Goal: Task Accomplishment & Management: Use online tool/utility

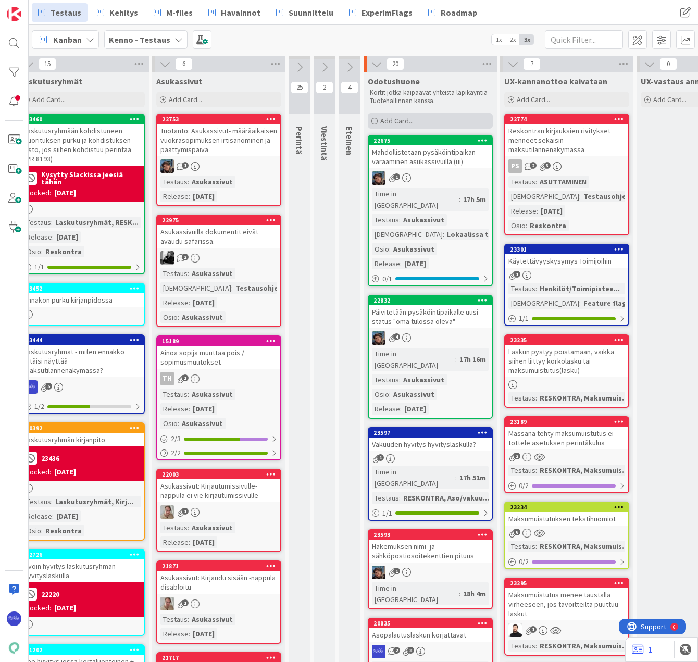
click at [398, 120] on span "Add Card..." at bounding box center [396, 120] width 33 height 9
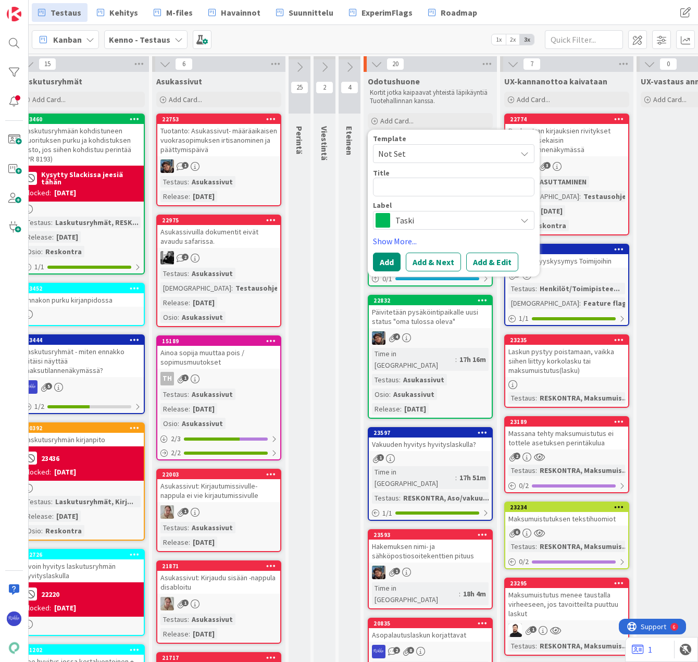
click at [427, 156] on span "Not Set" at bounding box center [443, 154] width 130 height 14
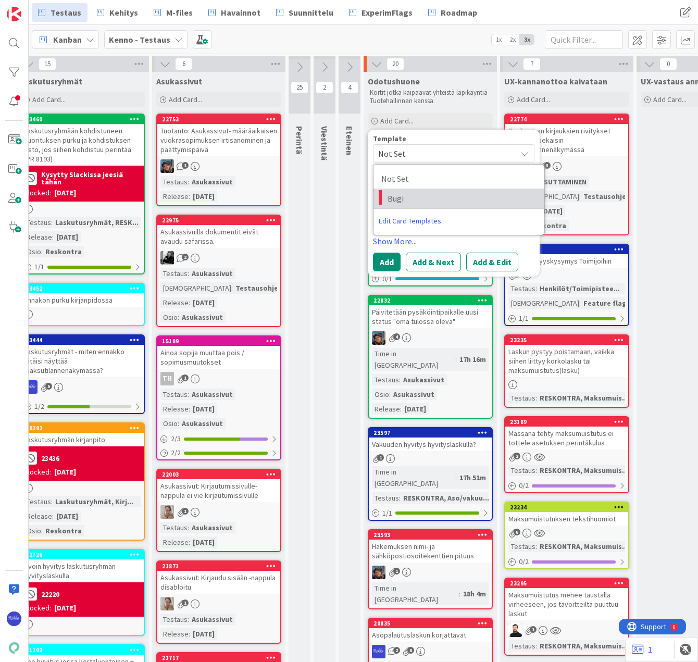
click at [432, 201] on span "Bugi" at bounding box center [461, 199] width 149 height 14
type textarea "x"
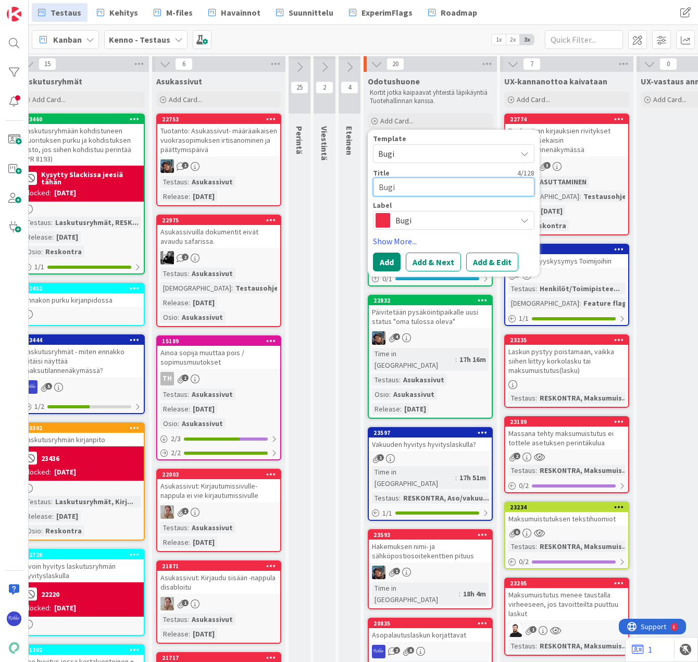
drag, startPoint x: 410, startPoint y: 187, endPoint x: 378, endPoint y: 186, distance: 32.3
click at [378, 186] on textarea "Bugi" at bounding box center [453, 187] width 161 height 19
type textarea "M"
type textarea "x"
type textarea "Ma"
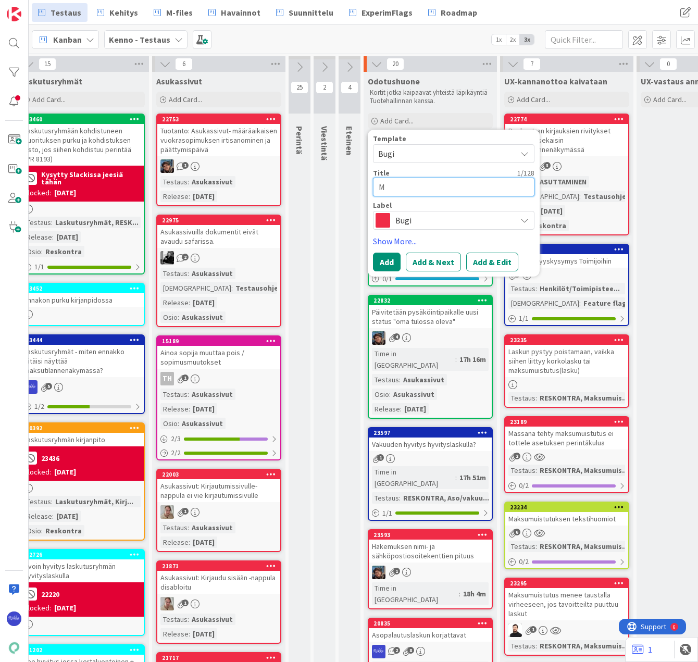
type textarea "x"
type textarea "Mak"
type textarea "x"
type textarea "Maks"
type textarea "x"
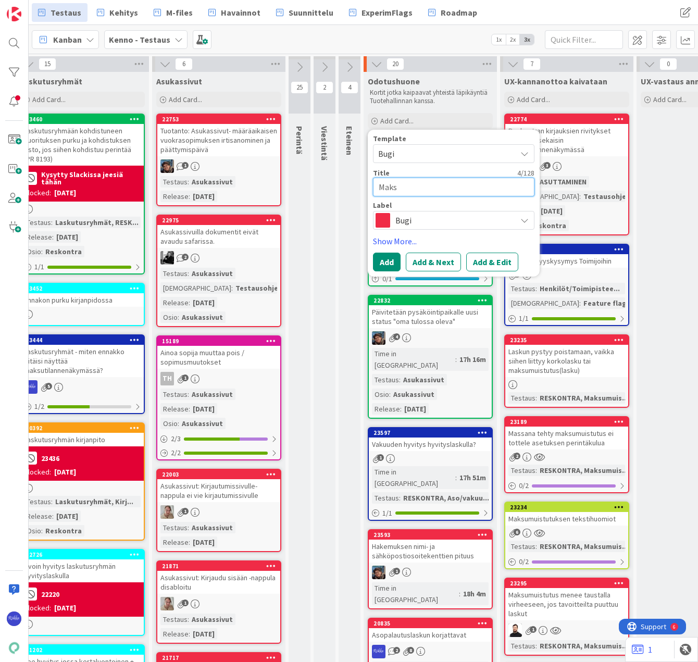
type textarea "Maksu"
type textarea "x"
type textarea "Maksum"
type textarea "x"
type textarea "Maksumu"
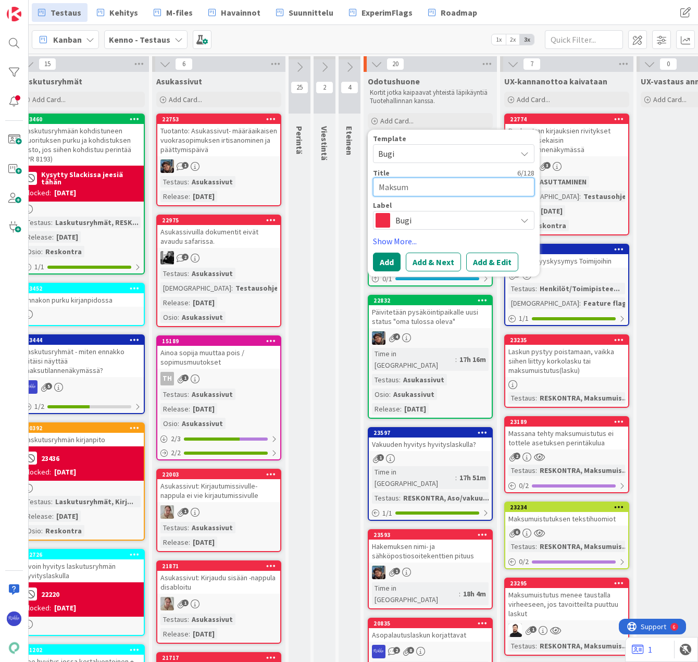
type textarea "x"
type textarea "Maksumui"
type textarea "x"
type textarea "Maksumuis"
type textarea "x"
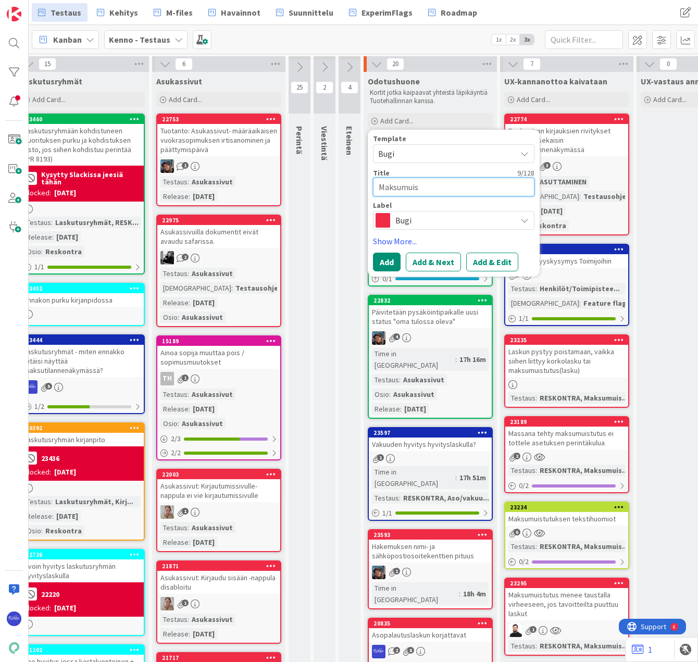
type textarea "Maksumuist"
type textarea "x"
type textarea "Maksumuistu"
type textarea "x"
type textarea "Maksumuistut"
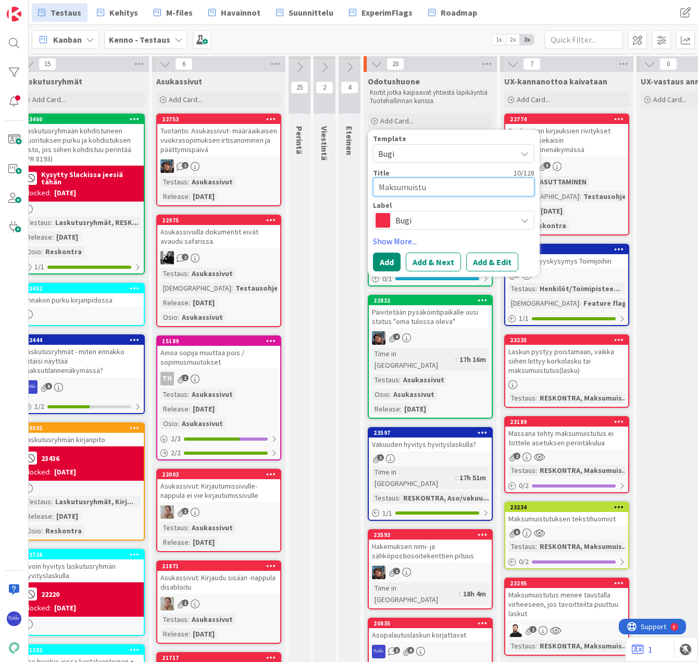
type textarea "x"
type textarea "Maksumuistutu"
type textarea "x"
type textarea "Maksumuistutus"
type textarea "x"
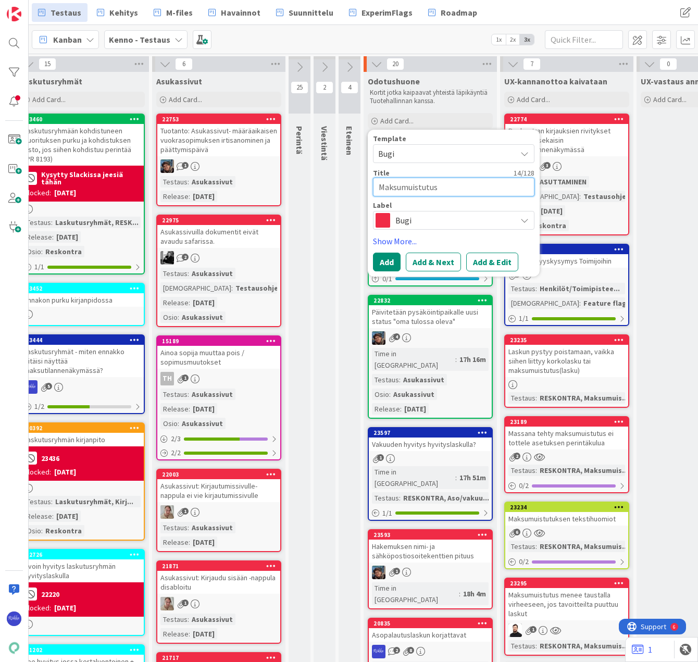
type textarea "Maksumuistutusm"
type textarea "x"
type textarea "Maksumuistutusma"
type textarea "x"
type textarea "Maksumuistutusmak"
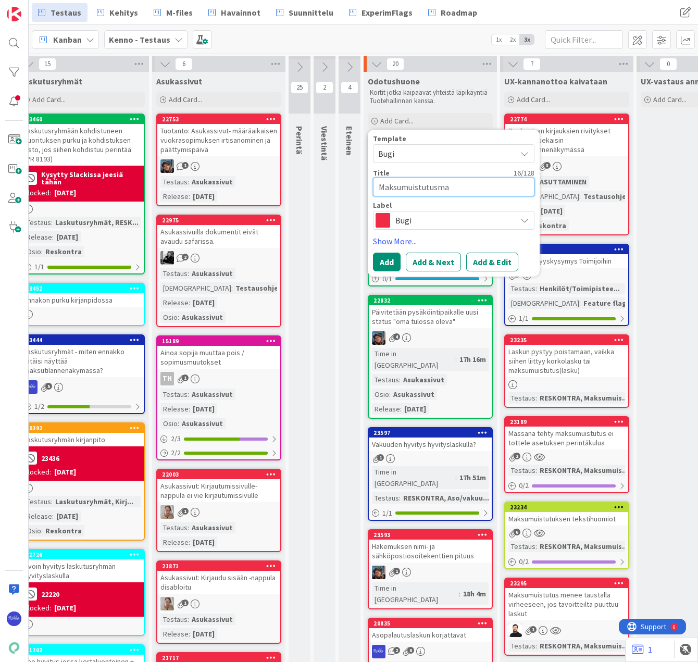
type textarea "x"
type textarea "Maksumuistutusmaks"
type textarea "x"
type textarea "Maksumuistutusmaksu"
type textarea "x"
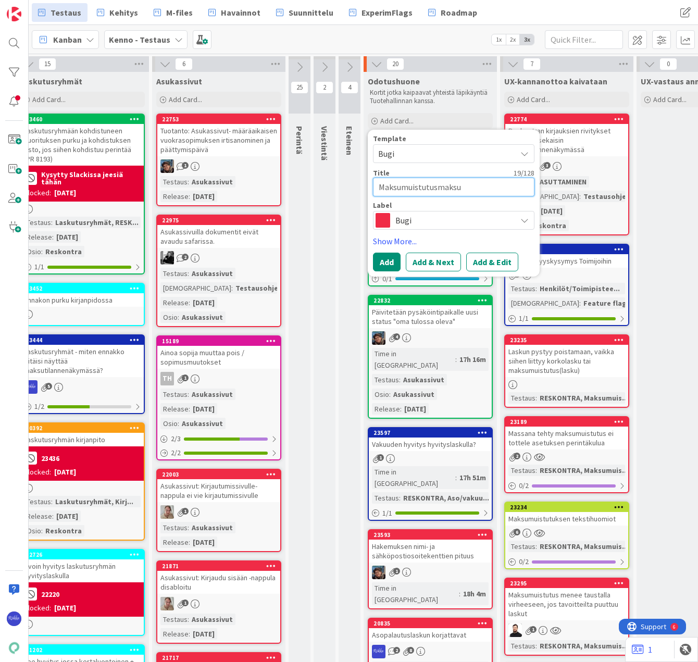
type textarea "Maksumuistutusmaksun"
type textarea "x"
type textarea "Maksumuistutusmaksun"
type textarea "x"
type textarea "Maksumuistutusmaksun n"
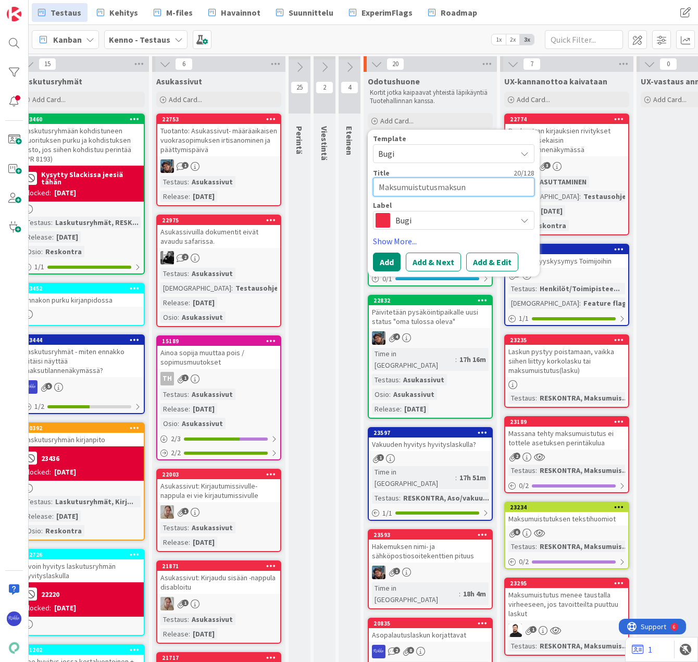
type textarea "x"
type textarea "Maksumuistutusmaksun nä"
type textarea "x"
type textarea "Maksumuistutusmaksun näk"
type textarea "x"
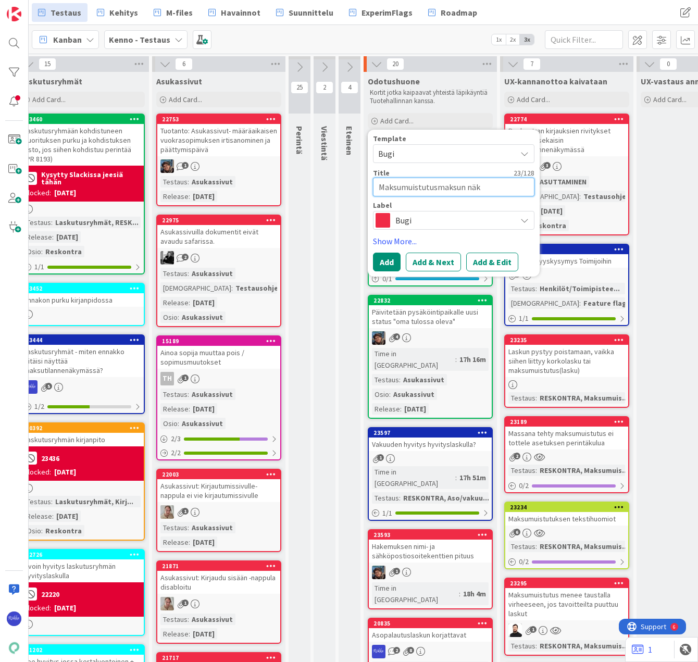
type textarea "Maksumuistutusmaksun näky"
type textarea "x"
type textarea "Maksumuistutusmaksun näkym"
type textarea "x"
type textarea "Maksumuistutusmaksun näkymi"
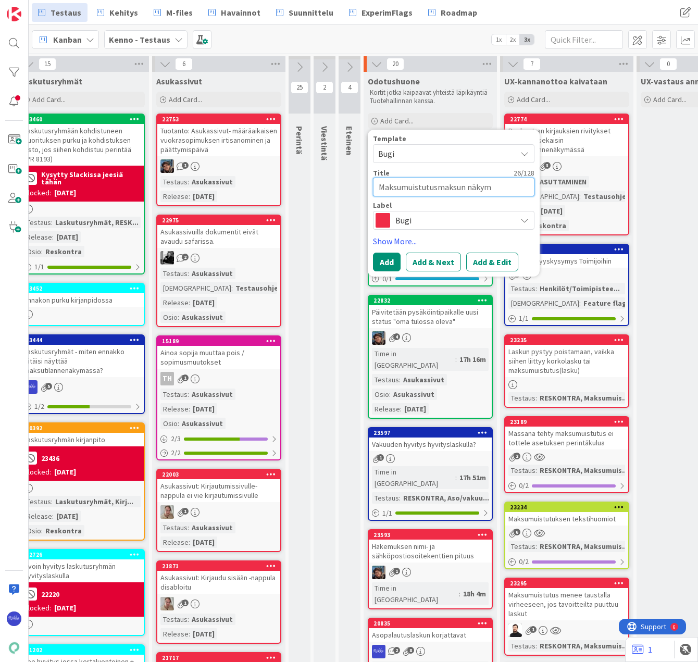
type textarea "x"
type textarea "Maksumuistutusmaksun näkymin"
type textarea "x"
type textarea "Maksumuistutusmaksun näkymine"
type textarea "x"
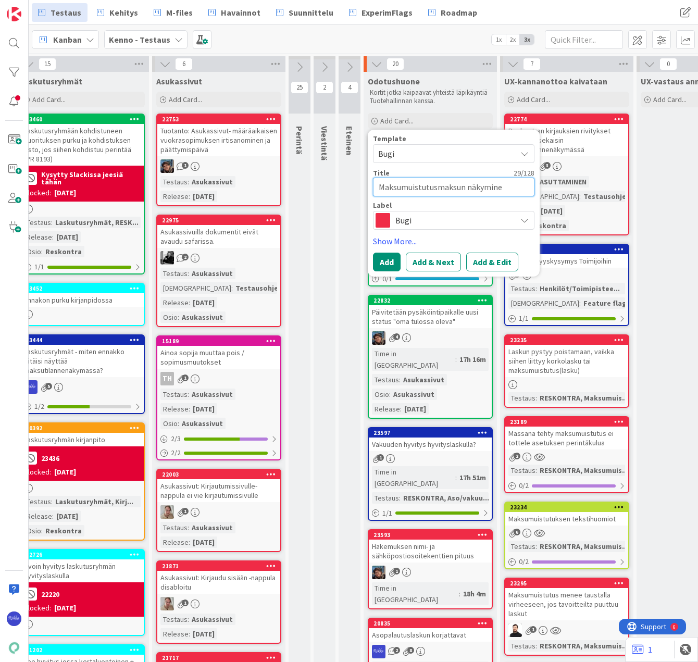
type textarea "Maksumuistutusmaksun näkyminen"
type textarea "x"
type textarea "Maksumuistutusmaksun näkyminen"
type textarea "x"
type textarea "Maksumuistutusmaksun näkyminen l"
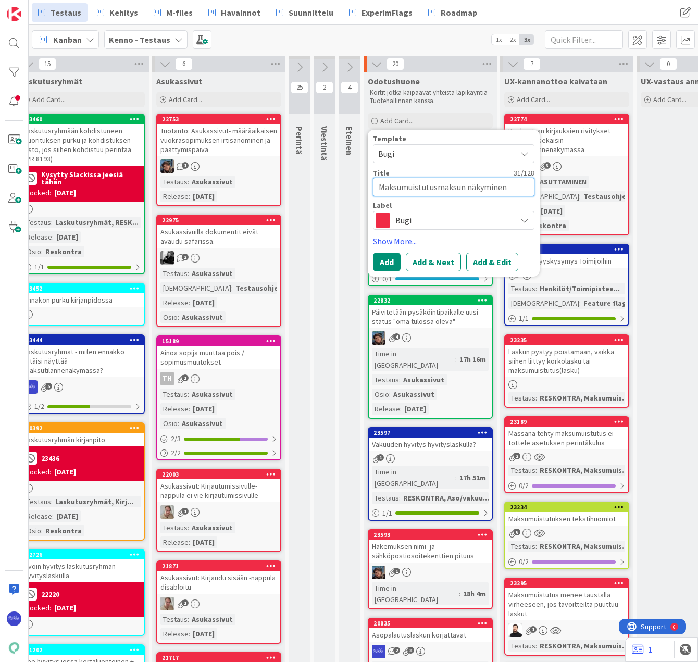
type textarea "x"
type textarea "Maksumuistutusmaksun näkyminen"
type textarea "x"
type textarea "Maksumuistutusmaksun näk"
type textarea "x"
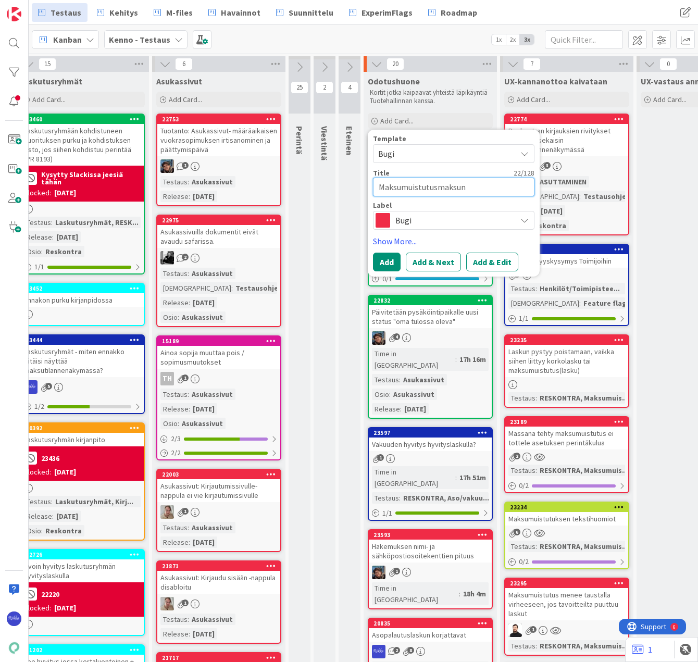
type textarea "Maksumuistutusmaksu"
type textarea "x"
type textarea "Maksumuistutusmaksu"
type textarea "x"
type textarea "Maksumuistutusmaksu l"
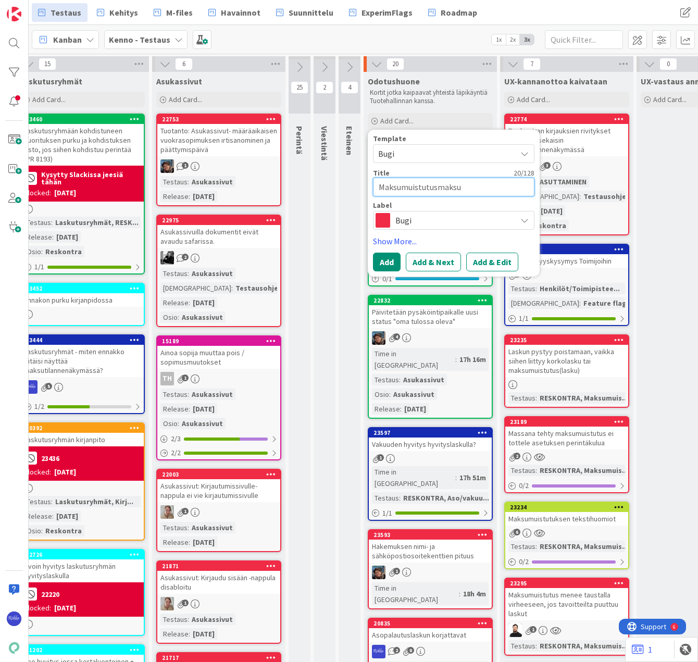
type textarea "x"
type textarea "Maksumuistutusmaksu lo"
type textarea "x"
type textarea "Maksumuistutusmaksu loo"
type textarea "x"
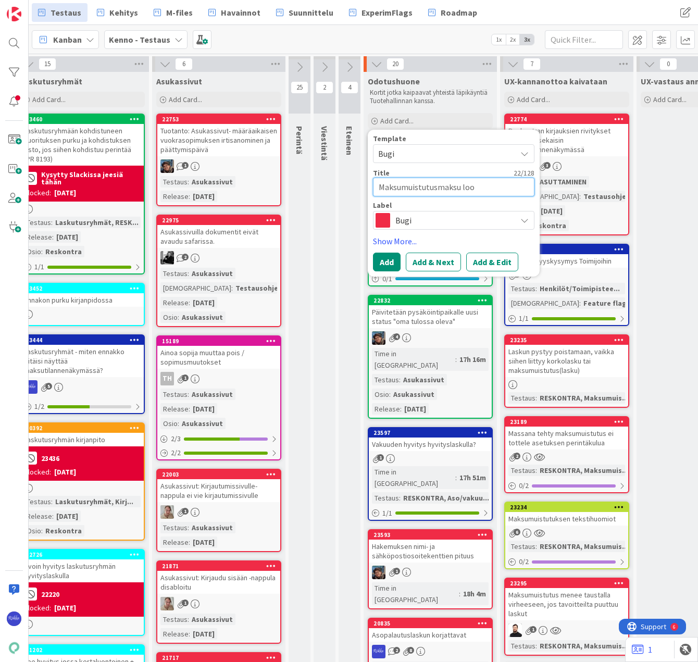
type textarea "Maksumuistutusmaksu loop"
type textarea "x"
type textarea "Maksumuistutusmaksu loopu"
type textarea "x"
type textarea "Maksumuistutusmaksu loop"
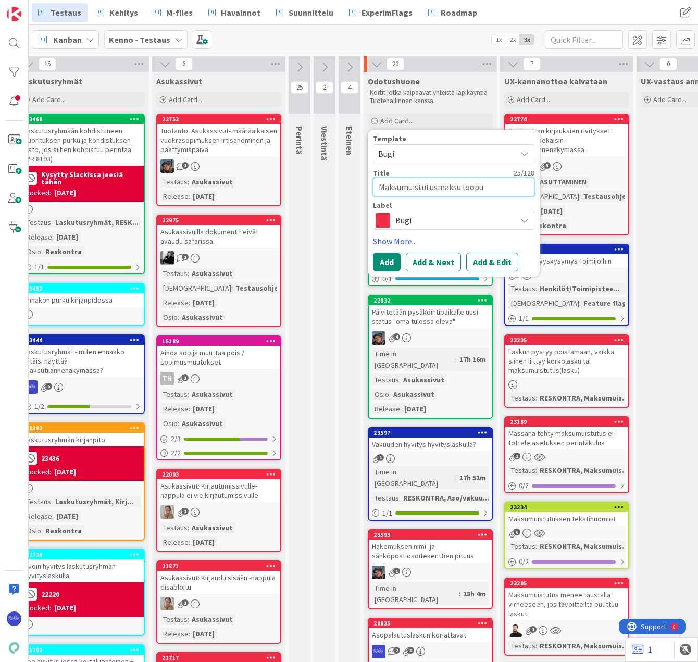
type textarea "x"
type textarea "Maksumuistutusmaksu loo"
type textarea "x"
type textarea "Maksumuistutusmaksu lo"
type textarea "x"
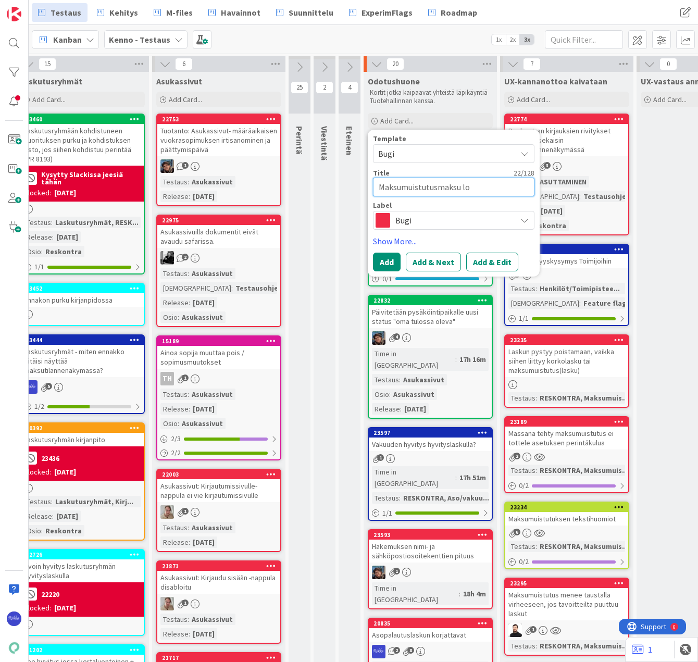
type textarea "Maksumuistutusmaksu lop"
type textarea "x"
type textarea "Maksumuistutusmaksu lopp"
type textarea "x"
type textarea "Maksumuistutusmaksu loppu"
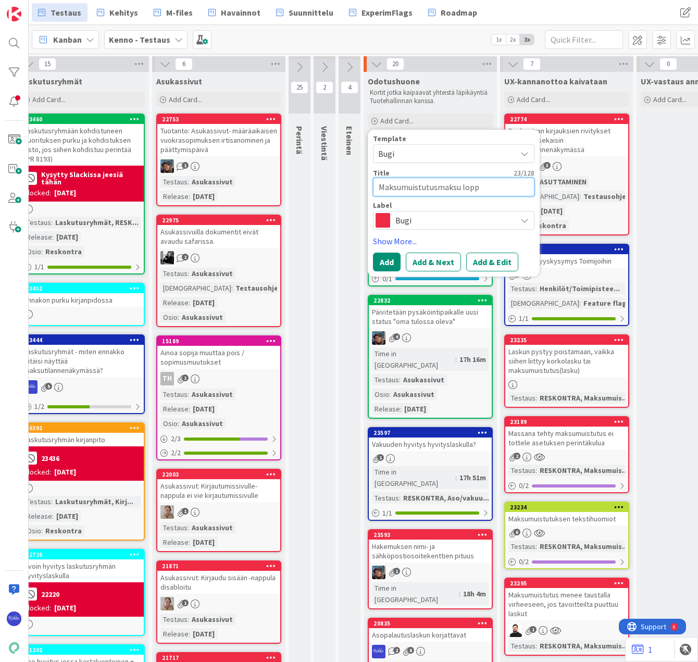
type textarea "x"
type textarea "Maksumuistutusmaksu loppul"
type textarea "x"
type textarea "Maksumuistutusmaksu loppula"
type textarea "x"
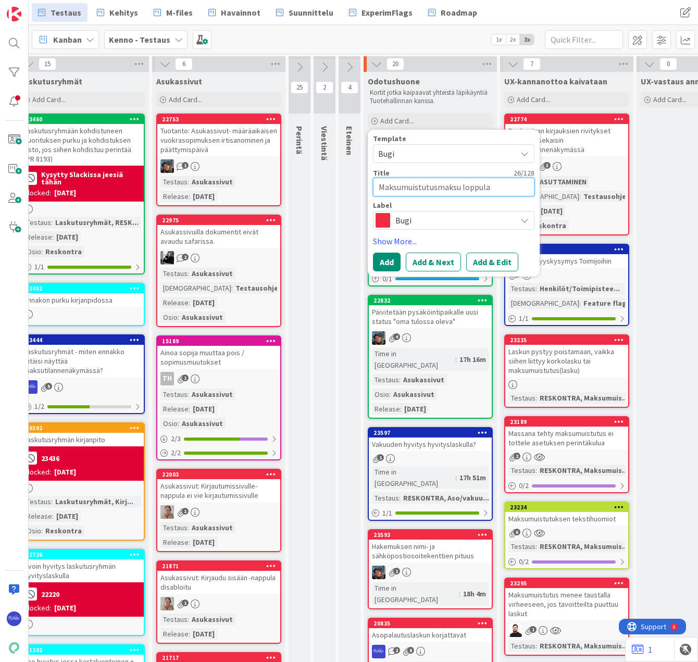
type textarea "Maksumuistutusmaksu loppulas"
type textarea "x"
type textarea "Maksumuistutusmaksu loppulask"
type textarea "x"
type textarea "Maksumuistutusmaksu loppulasku"
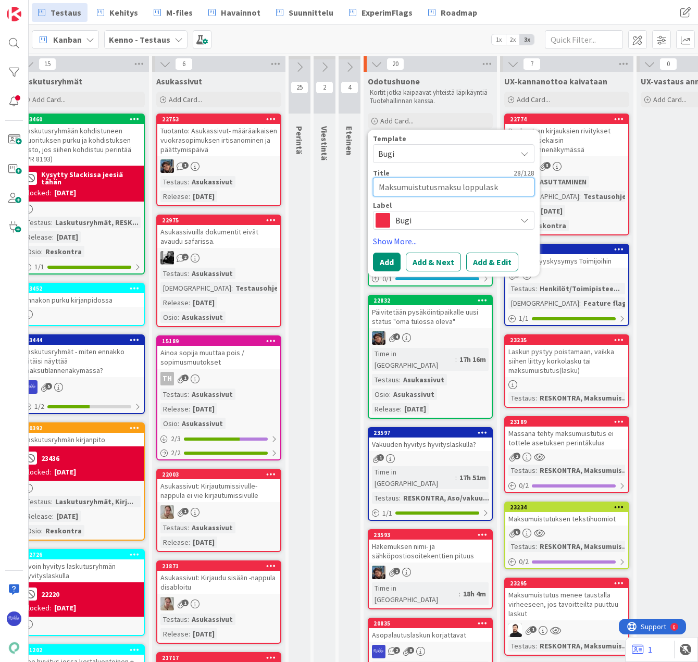
type textarea "x"
type textarea "Maksumuistutusmaksu loppulaskus"
type textarea "x"
type textarea "Maksumuistutusmaksu loppulaskuss"
type textarea "x"
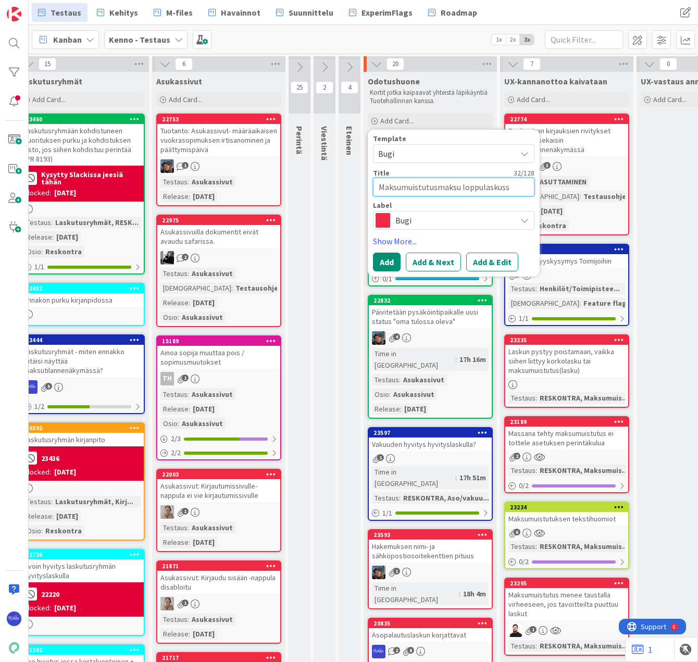
type textarea "Maksumuistutusmaksu loppulaskussa"
type textarea "x"
type textarea "Maksumuistutusmaksu loppulaskussa?"
type textarea "x"
type textarea "Maksumuistutusmaksu loppulaskussa?"
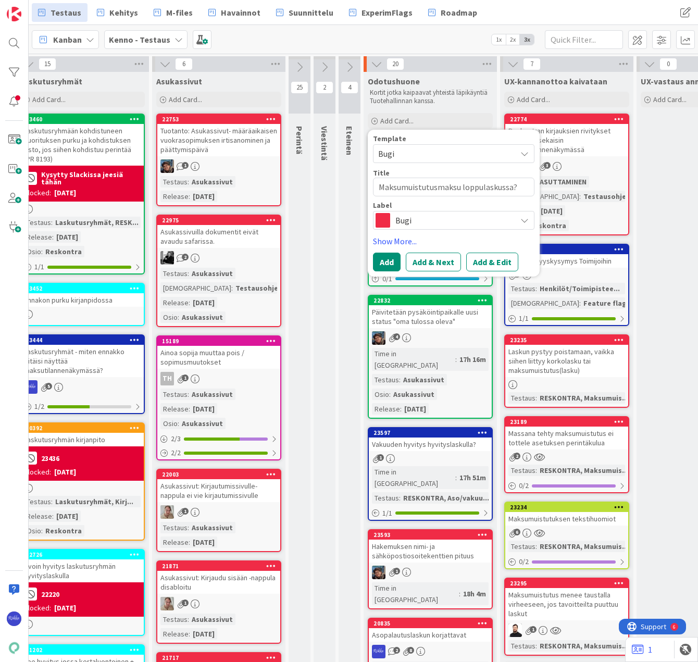
click at [420, 220] on span "Bugi" at bounding box center [453, 220] width 116 height 15
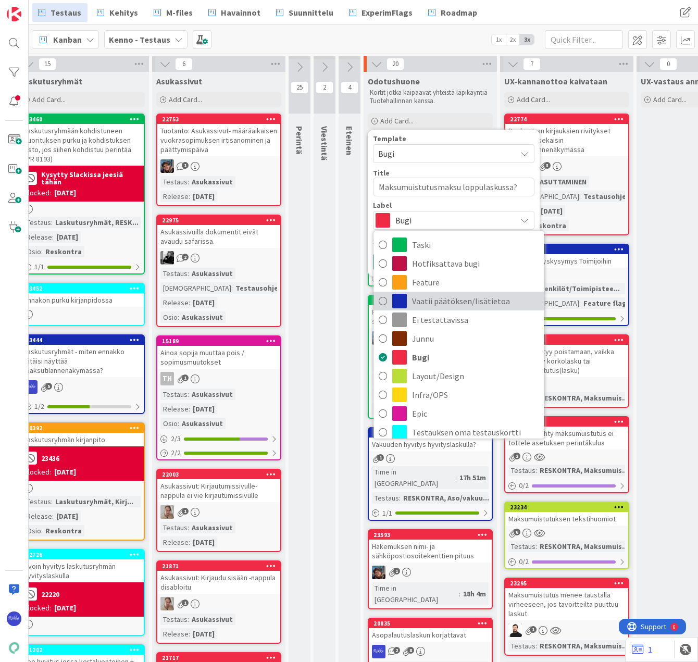
click at [437, 298] on span "Vaatii päätöksen/lisätietoa" at bounding box center [475, 301] width 127 height 16
type textarea "x"
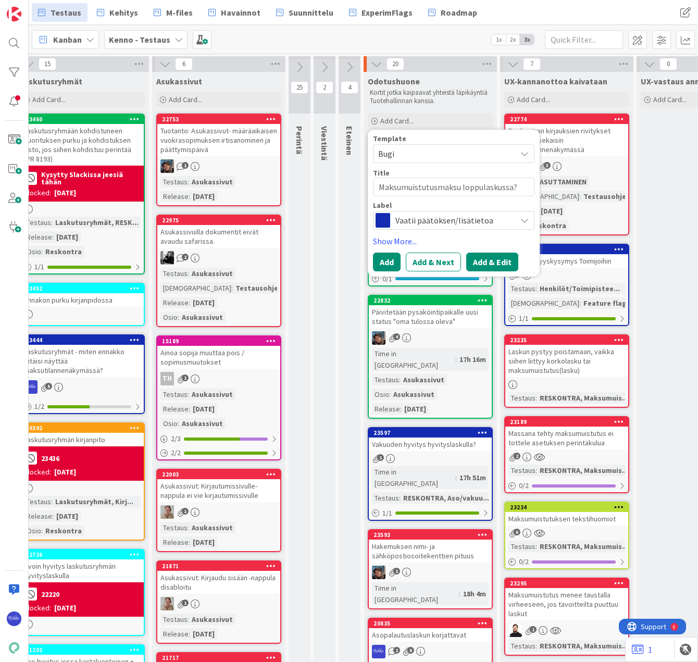
click at [483, 260] on button "Add & Edit" at bounding box center [492, 262] width 52 height 19
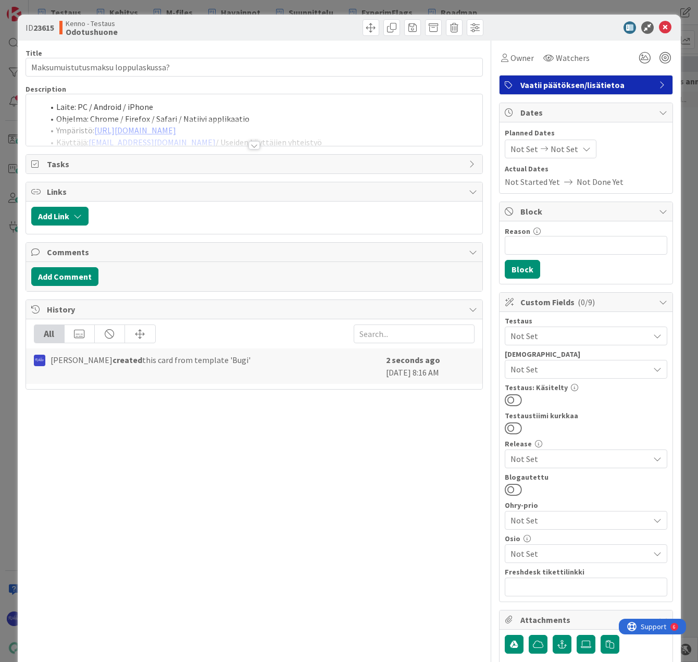
click at [251, 142] on div at bounding box center [253, 145] width 11 height 8
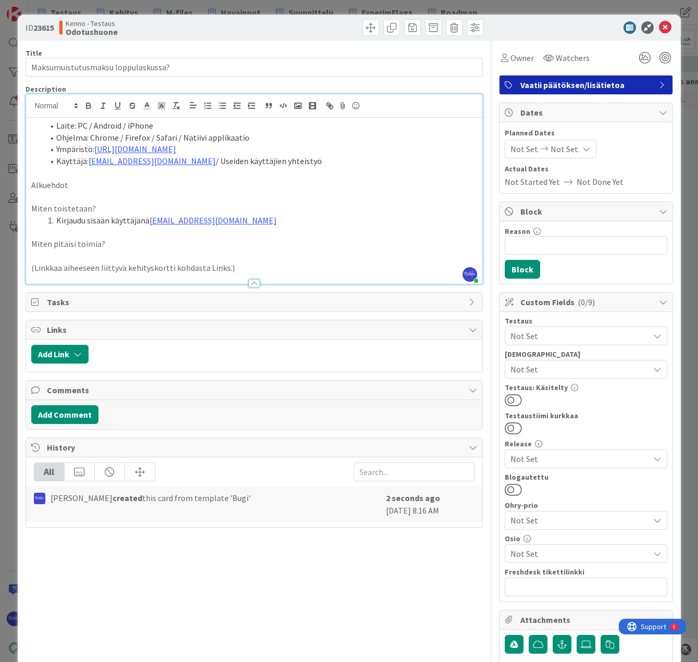
click at [129, 181] on p "Alkuehdot" at bounding box center [254, 185] width 446 height 12
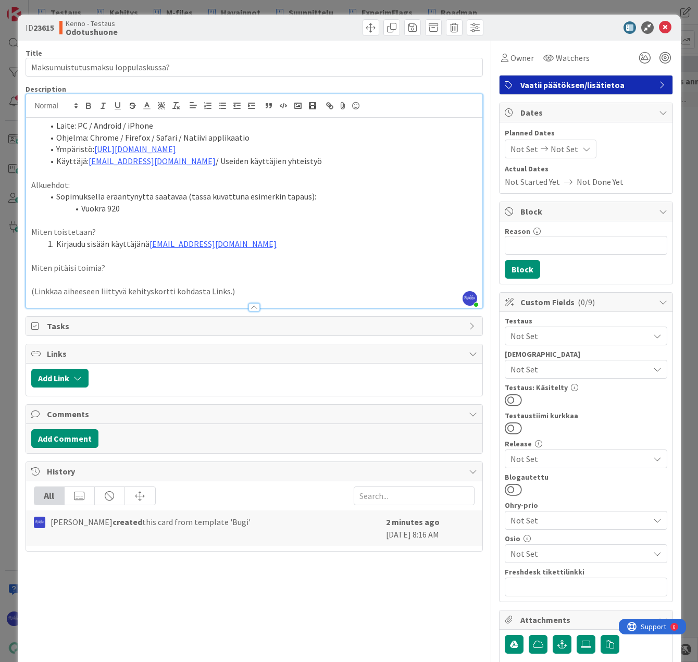
click at [103, 210] on li "Vuokra 920" at bounding box center [260, 209] width 433 height 12
click at [178, 210] on li "Vuokrasaatavat 920" at bounding box center [260, 209] width 433 height 12
click at [166, 209] on li "Vuokrasaatavat 920" at bounding box center [260, 209] width 433 height 12
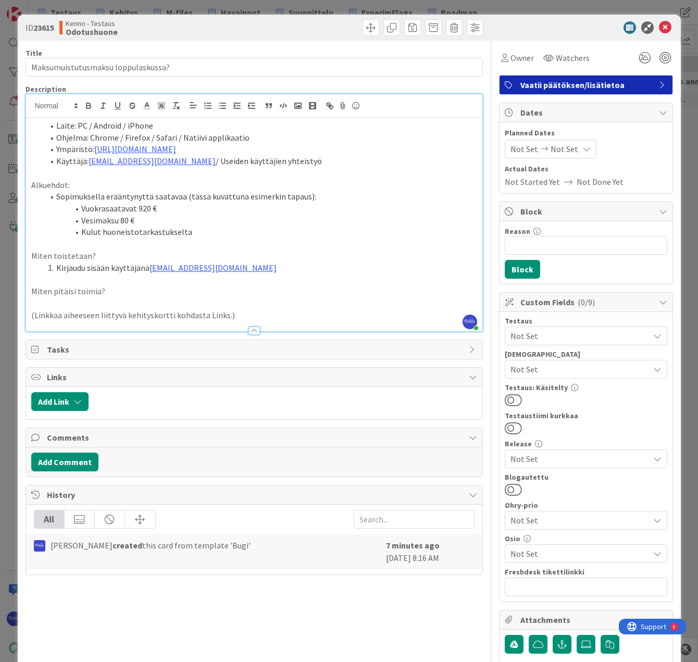
click at [115, 209] on li "Vuokrasaatavat 920 €" at bounding box center [260, 209] width 433 height 12
drag, startPoint x: 136, startPoint y: 209, endPoint x: 147, endPoint y: 211, distance: 11.6
click at [147, 211] on li "Vuokrasaatavat 920 €" at bounding box center [260, 209] width 433 height 12
drag, startPoint x: 151, startPoint y: 207, endPoint x: 137, endPoint y: 206, distance: 14.1
click at [137, 206] on li "Vuokrasaatavat 1000 €" at bounding box center [260, 209] width 433 height 12
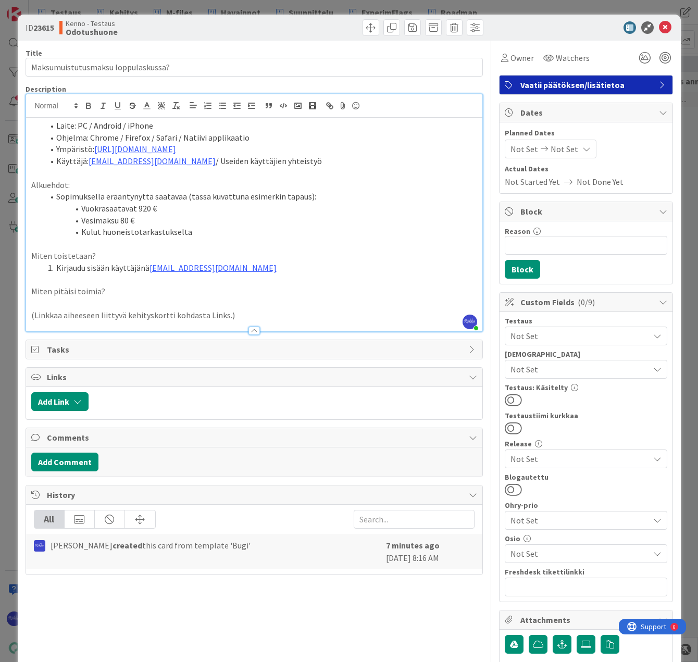
click at [55, 196] on li "Sopimuksella erääntynyttä saatavaa (tässä kuvattuna esimerkin tapaus):" at bounding box center [260, 197] width 433 height 12
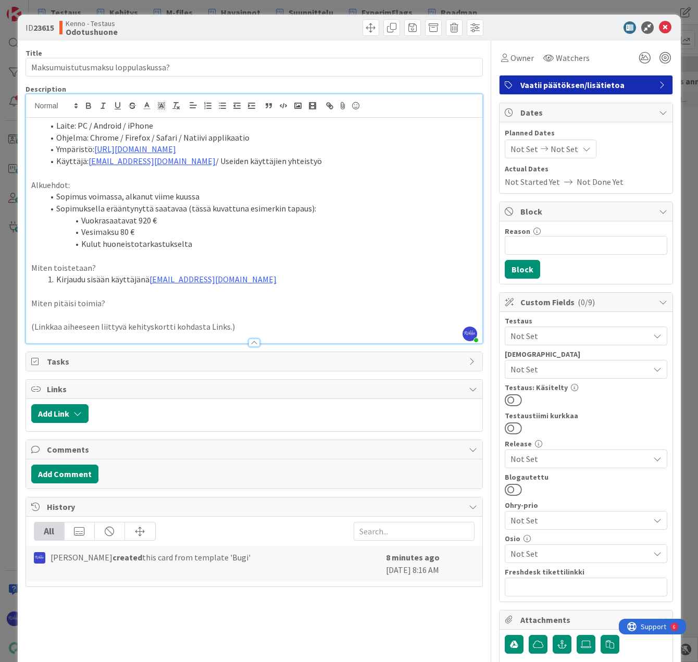
click at [225, 194] on li "Sopimus voimassa, alkanut viime kuussa" at bounding box center [260, 197] width 433 height 12
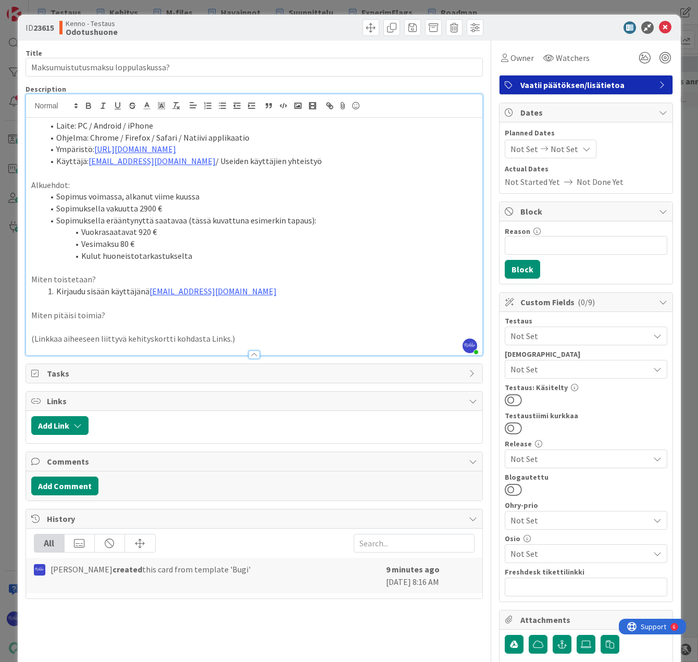
click at [105, 210] on li "Sopimuksella vakuutta 2900 €" at bounding box center [260, 209] width 433 height 12
click at [163, 244] on li "Vesimaksu 80 €" at bounding box center [260, 244] width 433 height 12
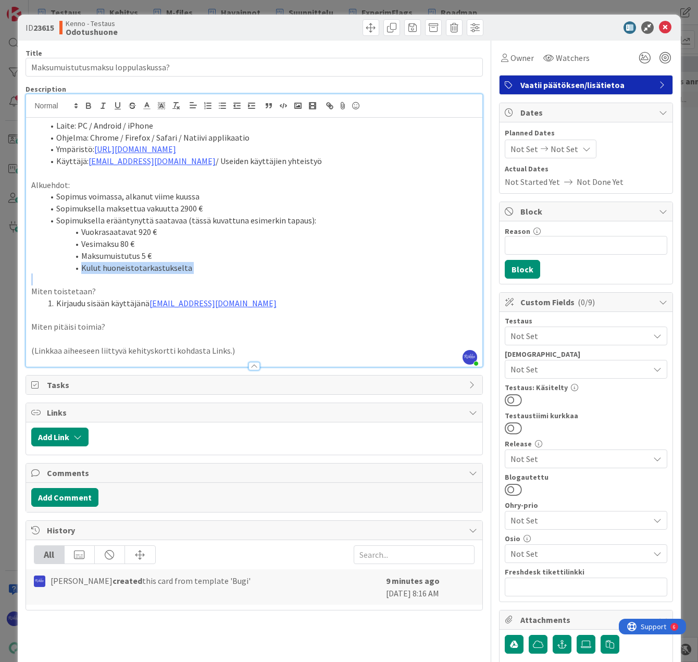
drag, startPoint x: 83, startPoint y: 268, endPoint x: 267, endPoint y: 274, distance: 184.0
click at [267, 274] on div "Laite: PC / Android / iPhone Ohjelma: Chrome / Firefox / Safari / Natiivi appli…" at bounding box center [254, 242] width 456 height 249
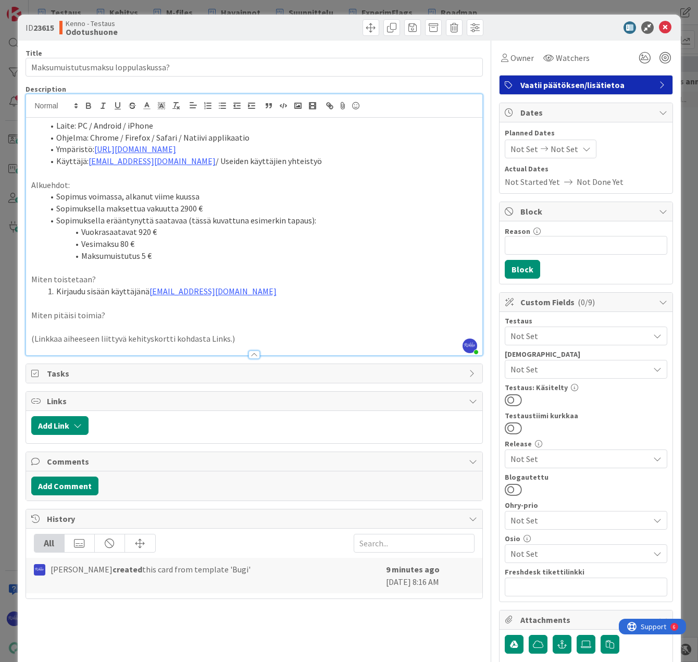
click at [271, 293] on li "Kirjaudu sisään käyttäjänä [EMAIL_ADDRESS][DOMAIN_NAME]" at bounding box center [260, 291] width 433 height 12
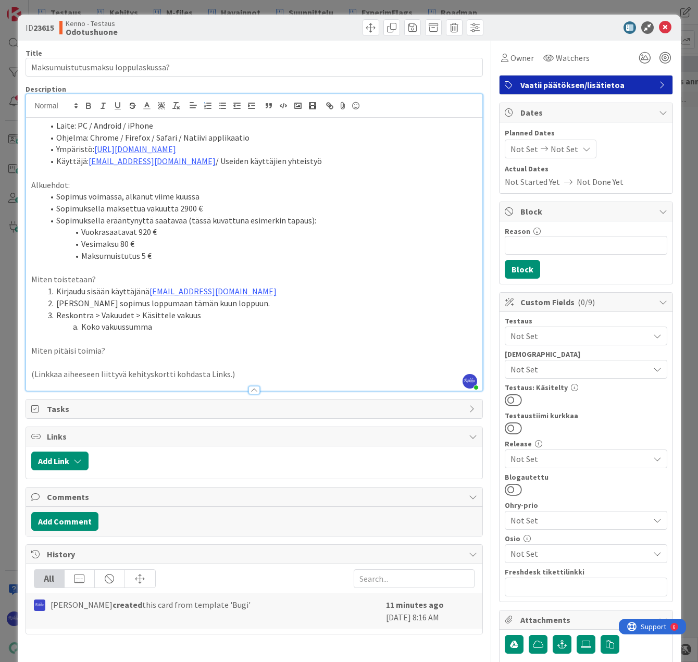
click at [255, 305] on li "[PERSON_NAME] sopimus loppumaan tämän kuun loppuun." at bounding box center [260, 303] width 433 height 12
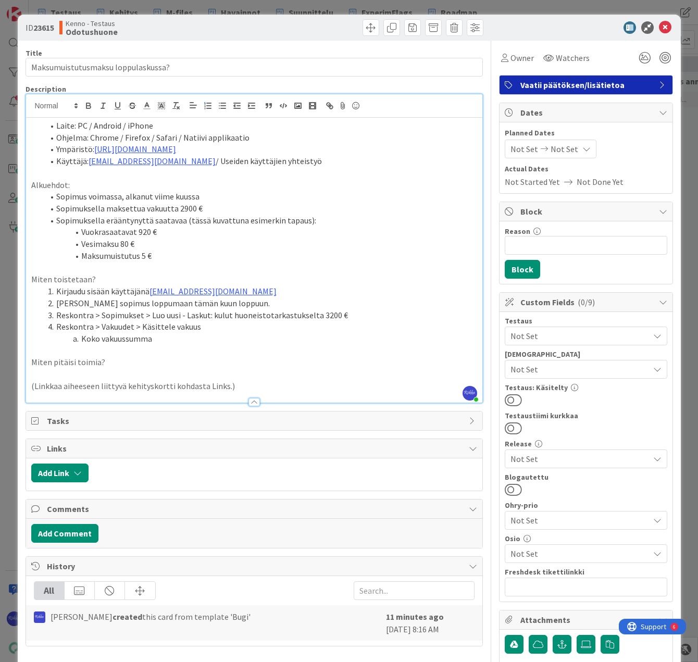
click at [82, 343] on li "Koko vakuussumma" at bounding box center [260, 339] width 433 height 12
click at [199, 337] on li "Pidätä koko vakuussumma" at bounding box center [260, 339] width 433 height 12
click at [303, 340] on li "Pidätä koko vakuussumma huoneistotarkastuskuluista (2900 € / 3200 €" at bounding box center [260, 339] width 433 height 12
click at [303, 340] on li "Pidätä koko vakuussumma huoneistotarkastuskuluista (3200 €" at bounding box center [260, 339] width 433 height 12
click at [275, 342] on li "Pidätä koko vakuussumma huoneistotarkastuskuluista (3200 € - 2900 € = jää vielä…" at bounding box center [260, 339] width 433 height 12
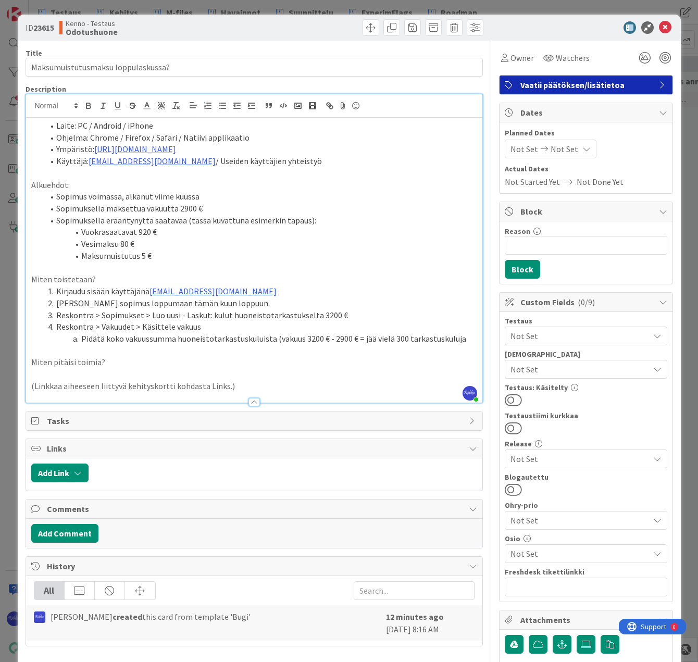
click at [403, 339] on li "Pidätä koko vakuussumma huoneistotarkastuskuluista (vakuus 3200 € - 2900 € = jä…" at bounding box center [260, 339] width 433 height 12
click at [465, 342] on li "Pidätä koko vakuussumma huoneistotarkastuskuluista (vakuus 3200 € - 2900 € = jä…" at bounding box center [260, 339] width 433 height 12
click at [468, 340] on li "Pidätä koko vakuussumma huoneistotarkastuskuluista (vakuus 3200 € - 2900 € = jä…" at bounding box center [260, 339] width 433 height 12
click at [470, 337] on div "Laite: PC / Android / iPhone Ohjelma: Chrome / Firefox / Safari / Natiivi appli…" at bounding box center [254, 260] width 456 height 285
click at [81, 339] on li "Pidätä koko vakuussumma huoneistotarkastuskuluista (vakuus 3200 € - 2900 € = jä…" at bounding box center [260, 339] width 433 height 12
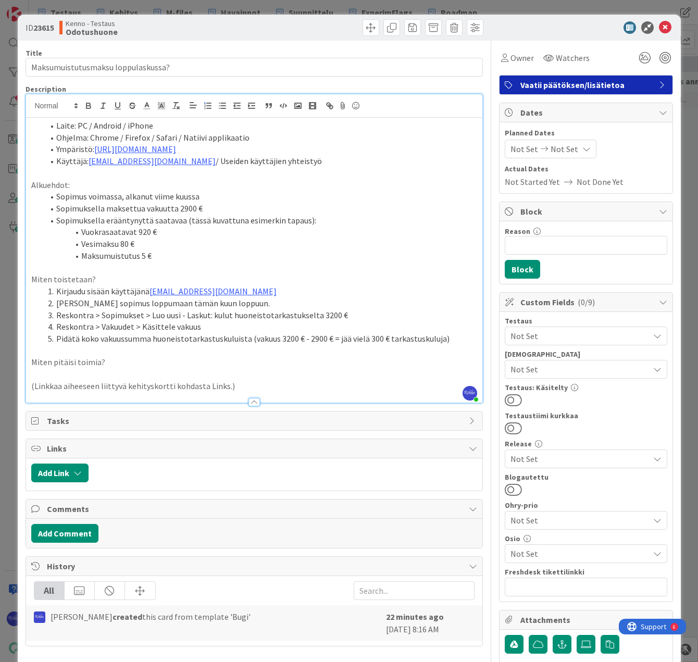
click at [457, 340] on li "Pidätä koko vakuussumma huoneistotarkastuskuluista (vakuus 3200 € - 2900 € = jä…" at bounding box center [260, 339] width 433 height 12
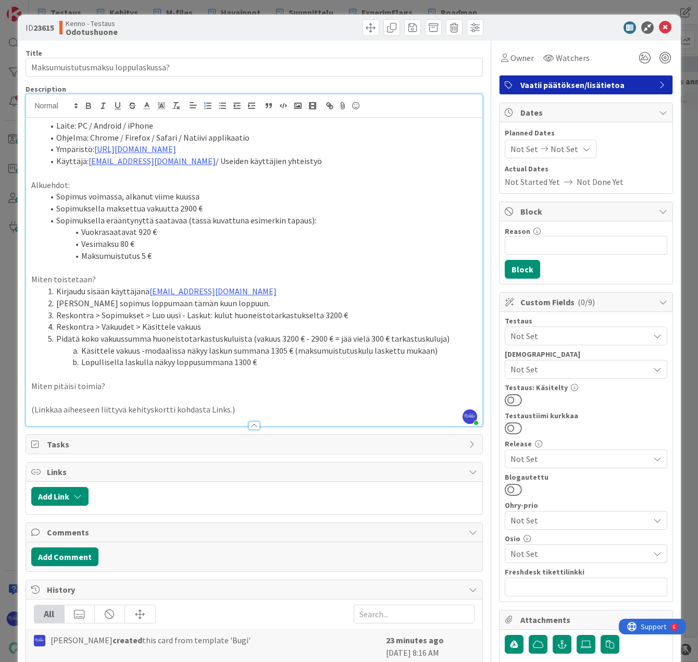
click at [160, 390] on p "Miten pitäisi toimia?" at bounding box center [254, 386] width 446 height 12
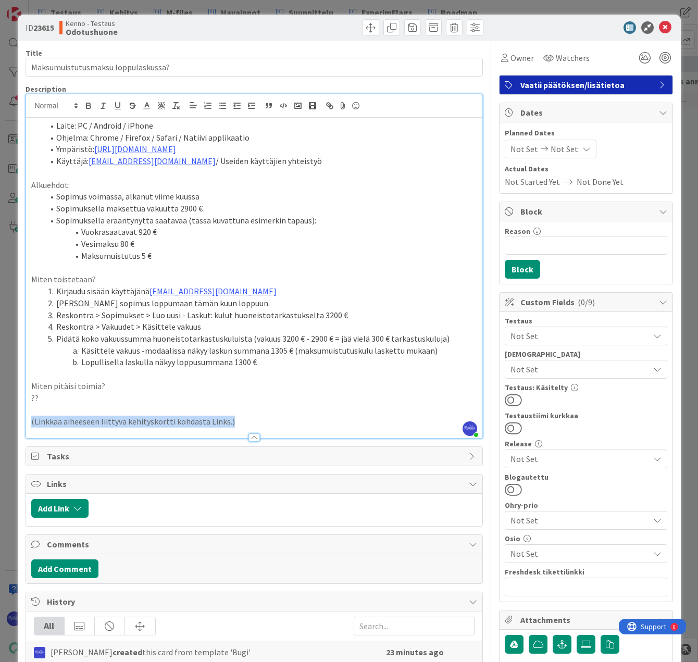
drag, startPoint x: 243, startPoint y: 423, endPoint x: 26, endPoint y: 422, distance: 217.7
click at [26, 422] on div "Laite: PC / Android / iPhone Ohjelma: Chrome / Firefox / Safari / Natiivi appli…" at bounding box center [254, 278] width 456 height 320
click at [57, 421] on p at bounding box center [254, 422] width 446 height 12
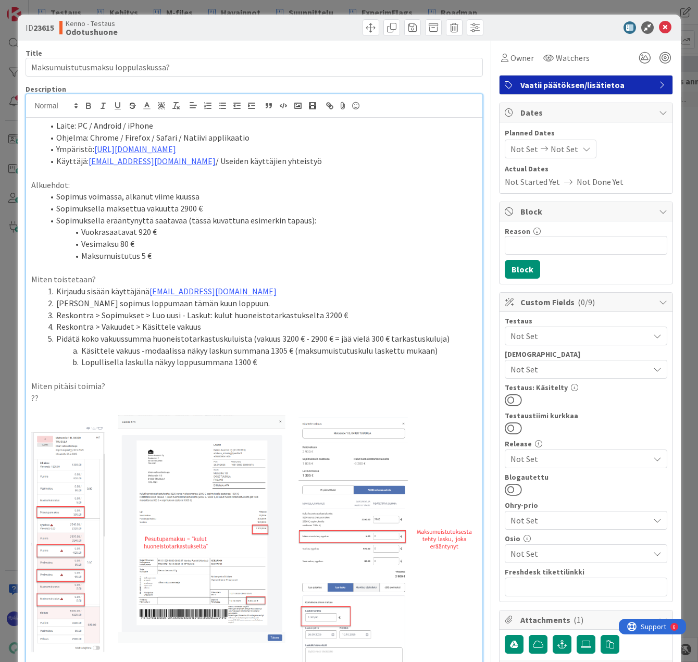
click at [547, 338] on span "Not Set" at bounding box center [579, 336] width 139 height 12
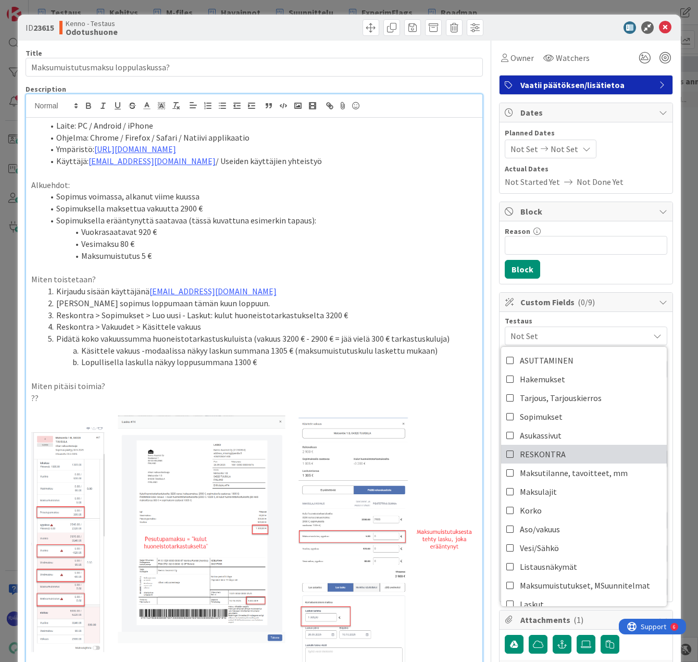
click at [574, 450] on link "RESKONTRA" at bounding box center [584, 454] width 166 height 19
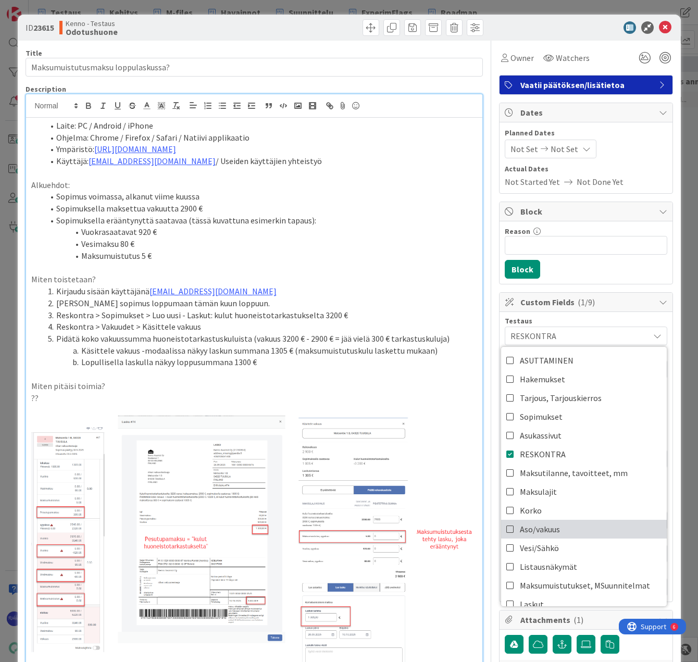
click at [574, 526] on link "Aso/vakuus" at bounding box center [584, 529] width 166 height 19
drag, startPoint x: 217, startPoint y: 148, endPoint x: 94, endPoint y: 149, distance: 122.4
click at [94, 149] on li "Ympäristö: [URL][DOMAIN_NAME]" at bounding box center [260, 149] width 433 height 12
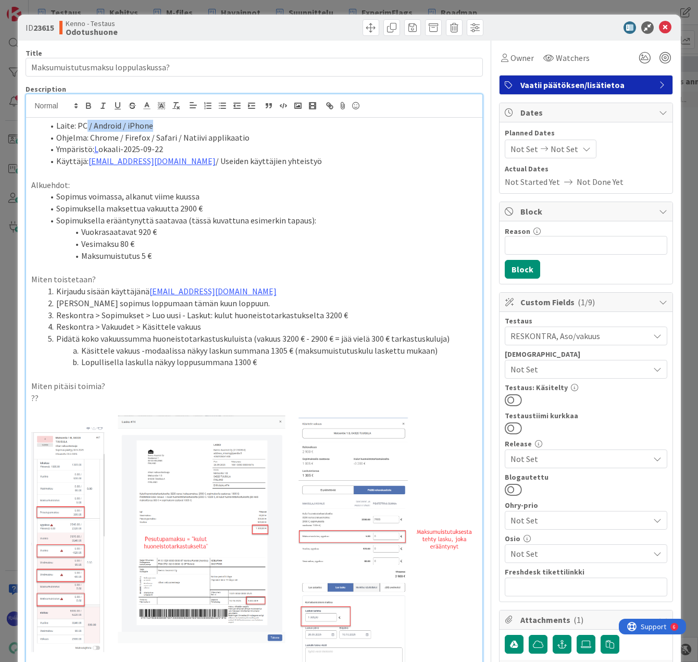
drag, startPoint x: 86, startPoint y: 127, endPoint x: 183, endPoint y: 128, distance: 96.9
click at [183, 128] on li "Laite: PC / Android / iPhone" at bounding box center [260, 126] width 433 height 12
drag, startPoint x: 117, startPoint y: 139, endPoint x: 287, endPoint y: 133, distance: 169.9
click at [287, 133] on li "Ohjelma: Chrome / Firefox / Safari / Natiivi applikaatio" at bounding box center [260, 138] width 433 height 12
click at [302, 166] on li "Käyttäjä: [EMAIL_ADDRESS][DOMAIN_NAME] / Useiden käyttäjien yhteistyö" at bounding box center [260, 161] width 433 height 12
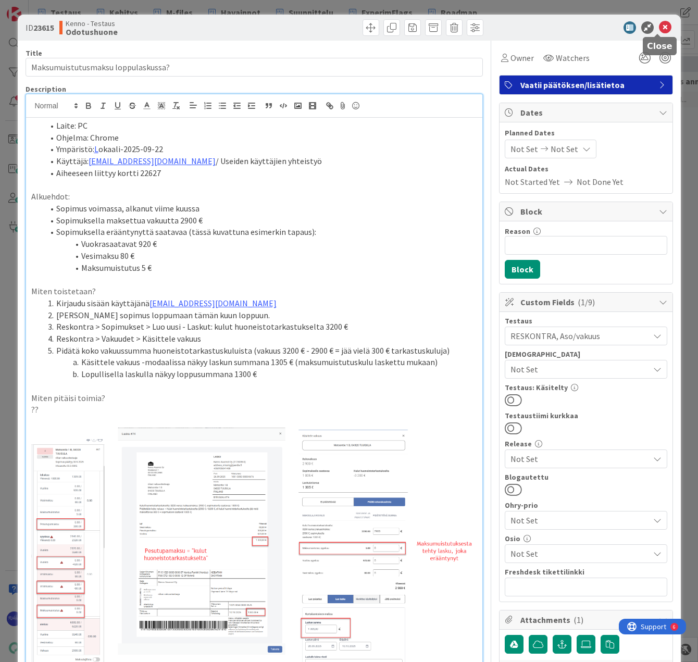
click at [659, 28] on icon at bounding box center [665, 27] width 12 height 12
